Goal: Task Accomplishment & Management: Manage account settings

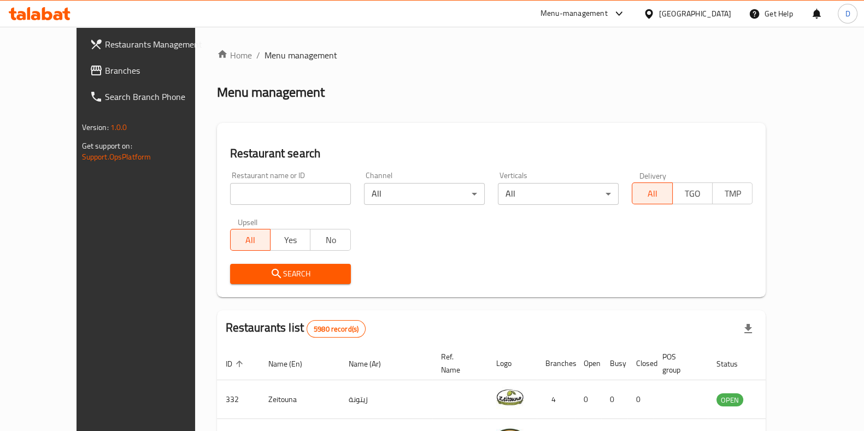
click at [282, 197] on input "search" at bounding box center [290, 194] width 121 height 22
type input "i"
type input "sanjh"
click at [271, 274] on span "Search" at bounding box center [290, 274] width 103 height 14
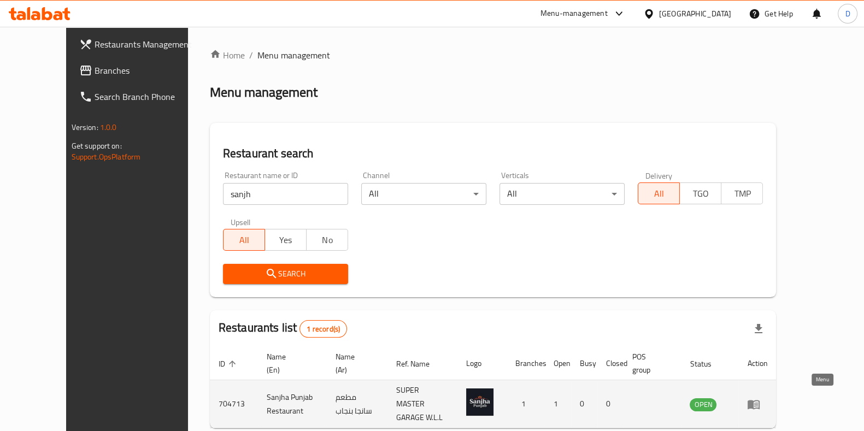
click at [760, 400] on icon "enhanced table" at bounding box center [754, 404] width 12 height 9
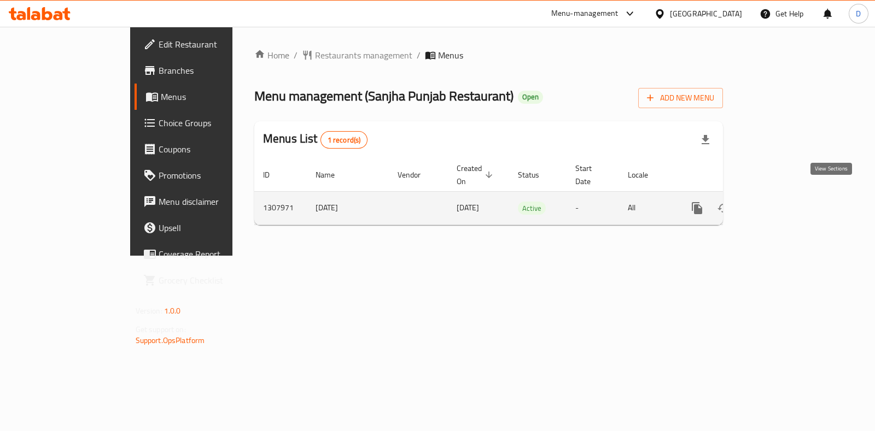
click at [782, 202] on icon "enhanced table" at bounding box center [775, 208] width 13 height 13
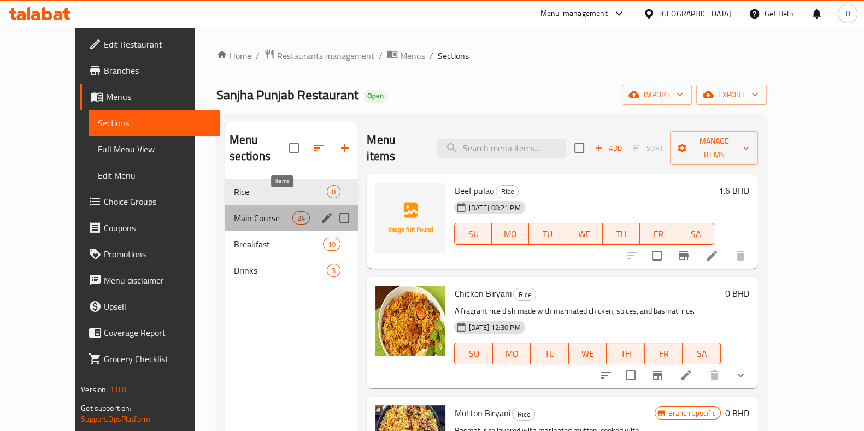
click at [293, 213] on span "24" at bounding box center [301, 218] width 16 height 10
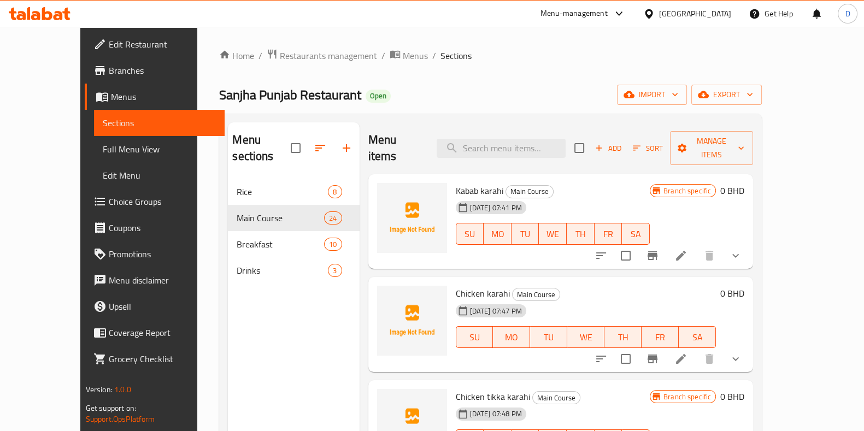
click at [476, 155] on div "Menu items Add Sort Manage items" at bounding box center [560, 148] width 385 height 52
click at [492, 148] on input "search" at bounding box center [501, 148] width 129 height 19
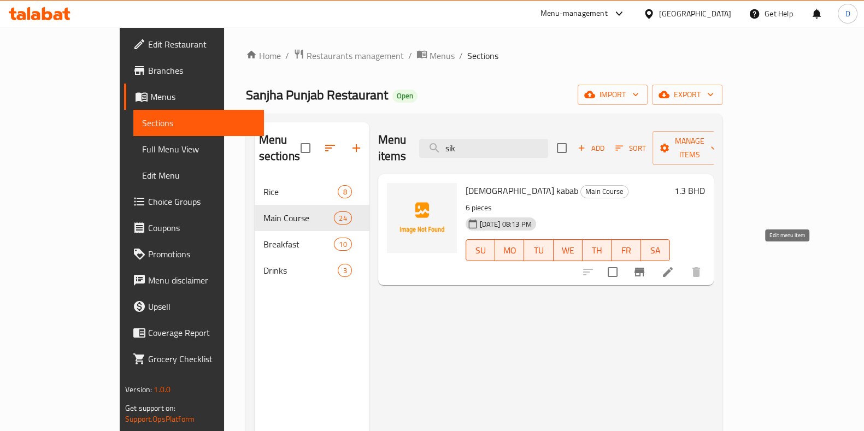
type input "sik"
click at [673, 267] on icon at bounding box center [668, 272] width 10 height 10
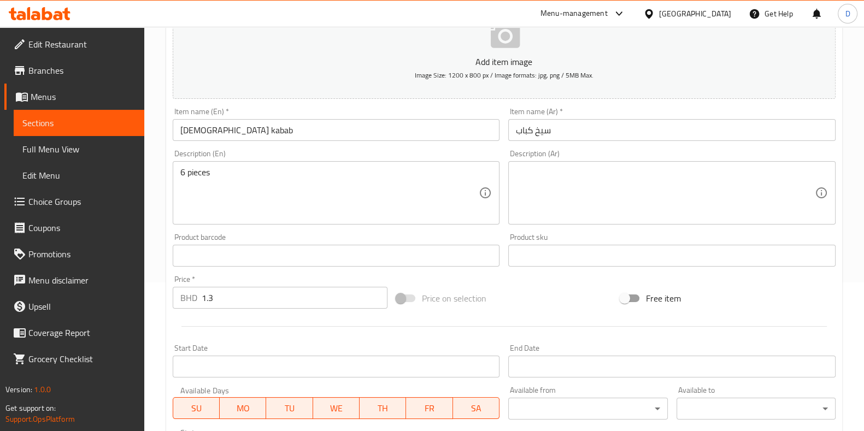
scroll to position [150, 0]
click at [298, 296] on input "1.3" at bounding box center [295, 297] width 186 height 22
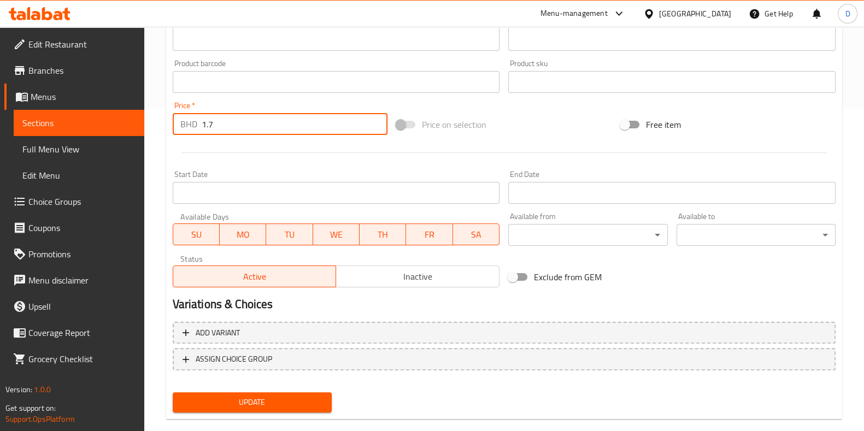
scroll to position [331, 0]
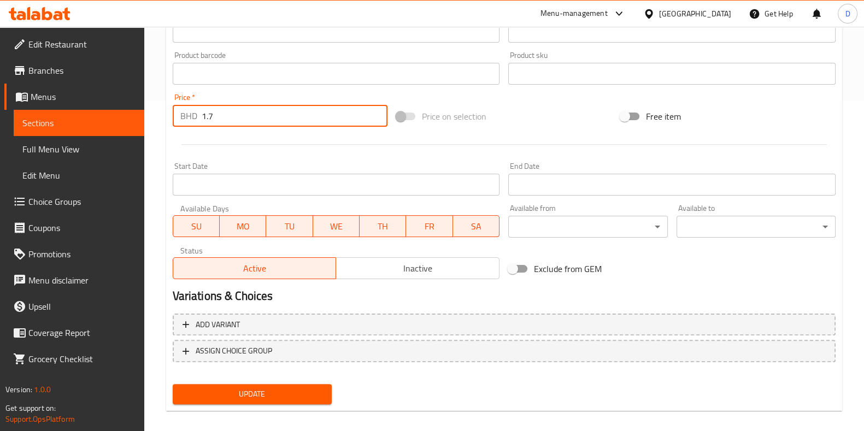
type input "1.7"
click at [288, 388] on span "Update" at bounding box center [252, 395] width 142 height 14
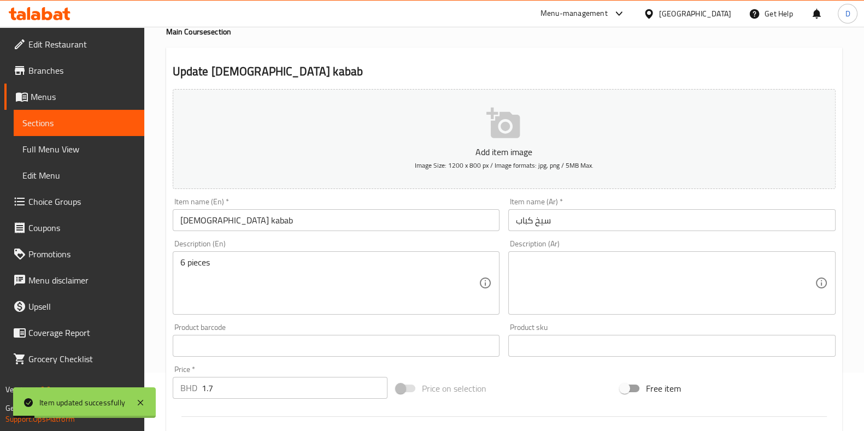
scroll to position [0, 0]
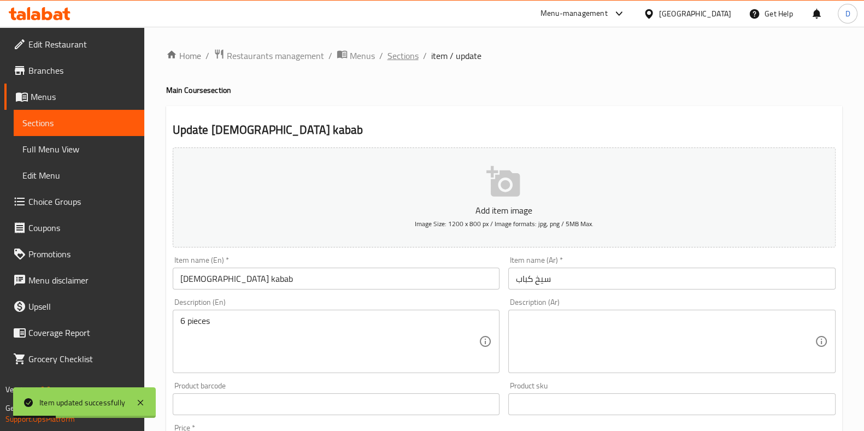
click at [411, 52] on span "Sections" at bounding box center [403, 55] width 31 height 13
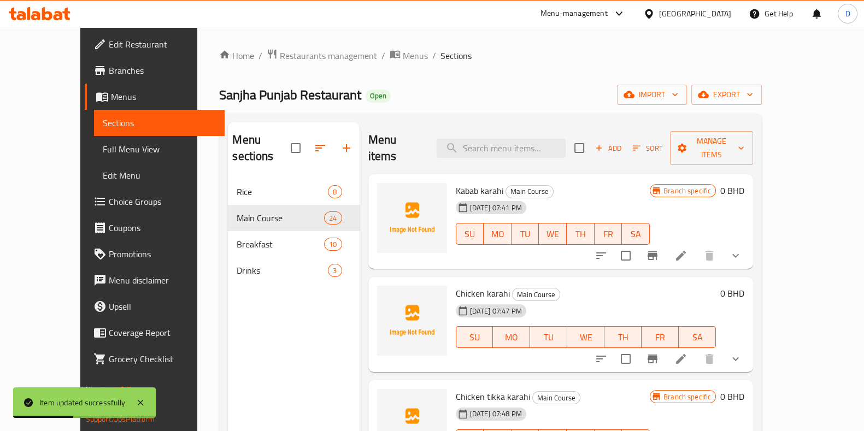
click at [272, 430] on div "Menu sections Rice 8 Main Course 24 Breakfast 10 Drinks 3" at bounding box center [293, 337] width 131 height 431
